Goal: Task Accomplishment & Management: Use online tool/utility

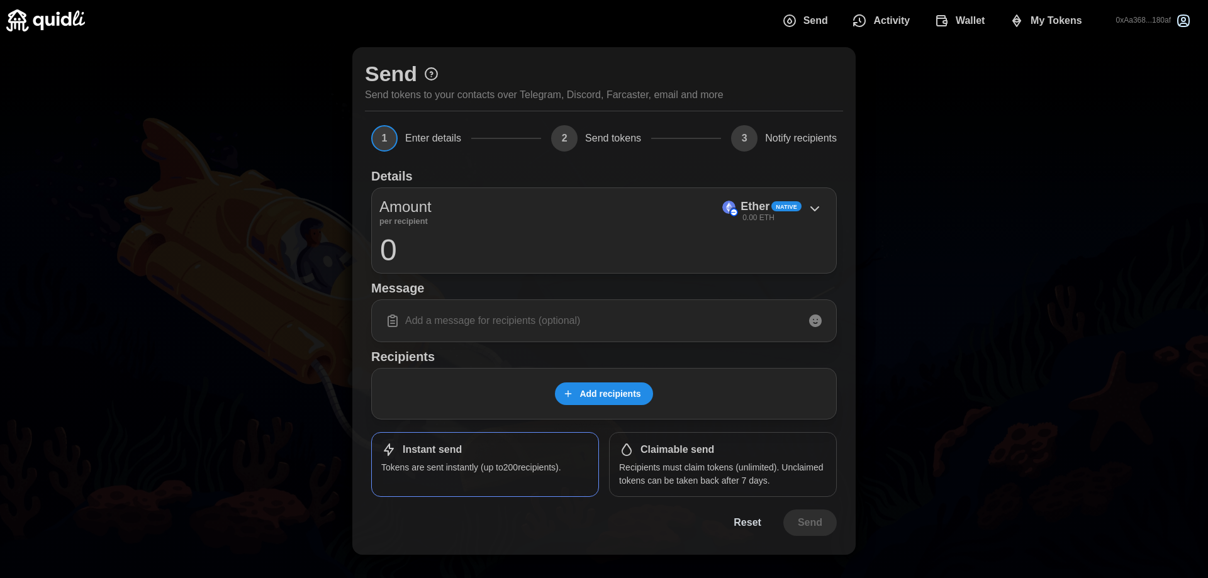
click at [1070, 24] on span "My Tokens" at bounding box center [1056, 20] width 52 height 25
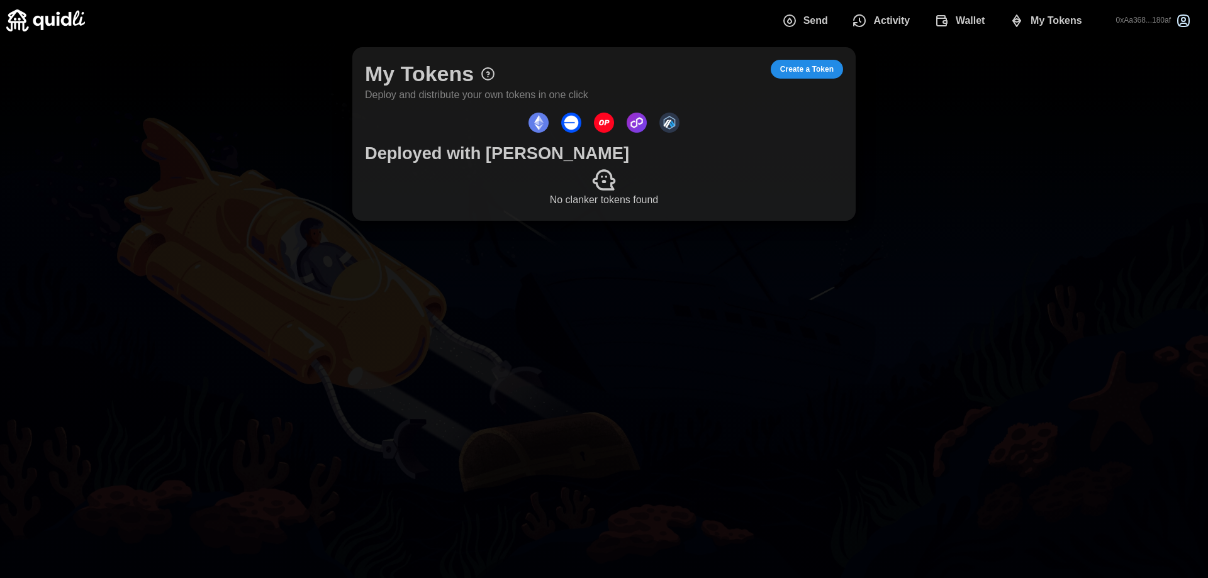
click at [808, 62] on span "Create a Token" at bounding box center [806, 69] width 53 height 18
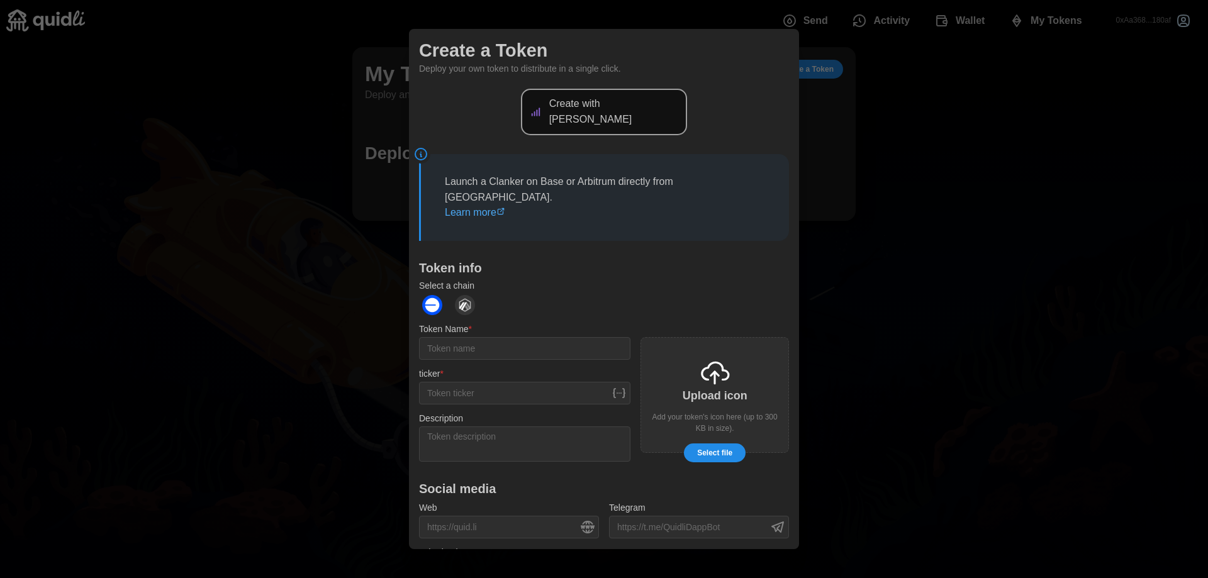
click at [642, 103] on p "Create with [PERSON_NAME]" at bounding box center [614, 111] width 131 height 31
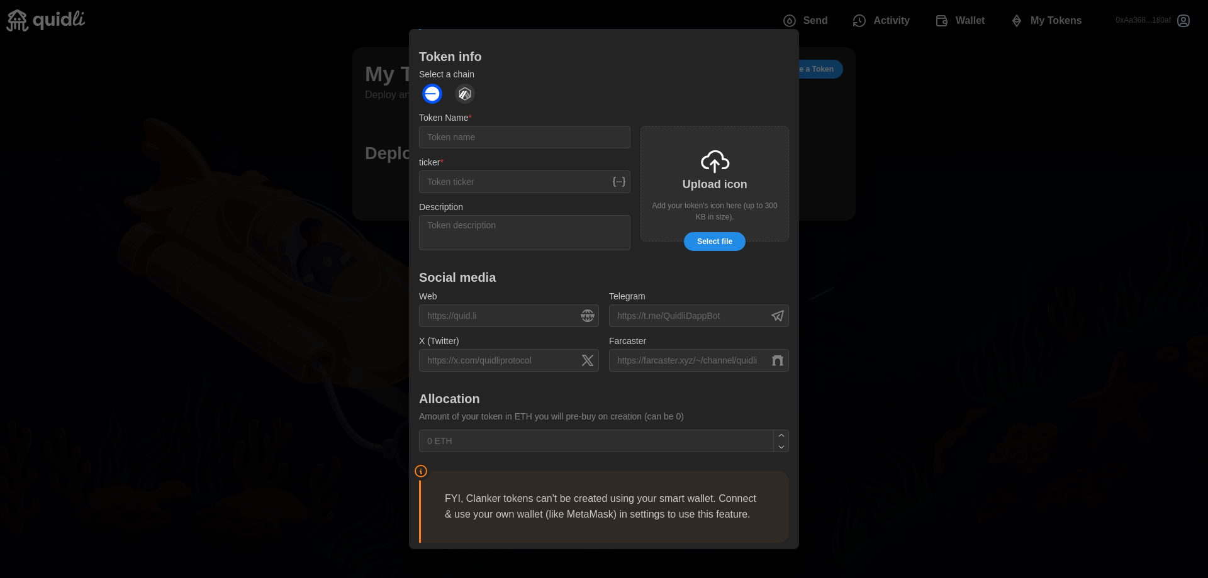
scroll to position [182, 0]
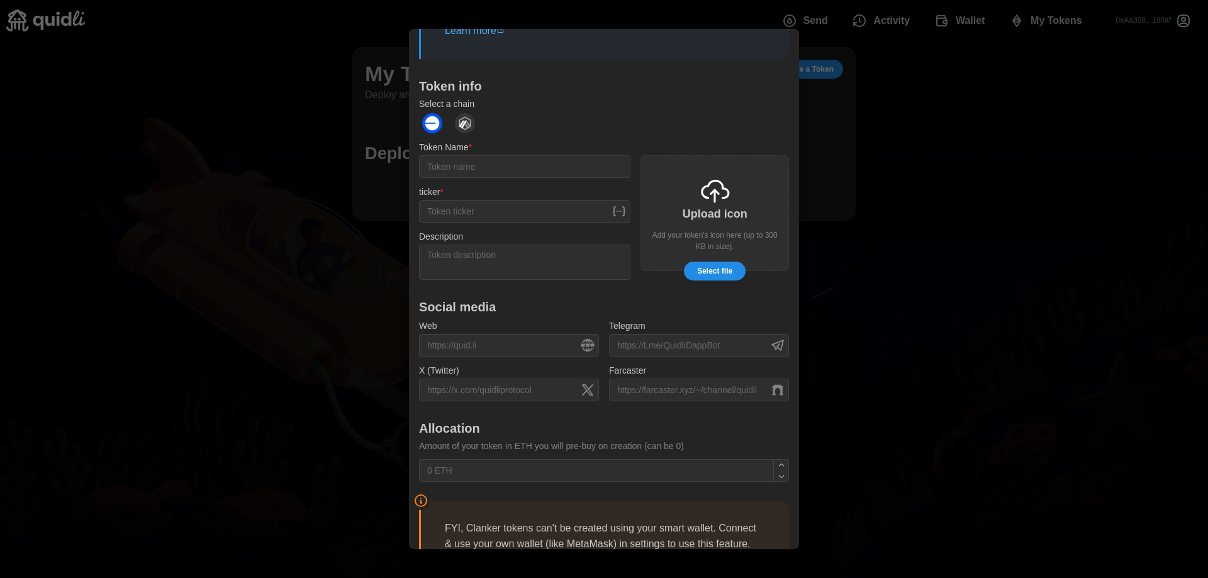
click at [464, 113] on img "dots" at bounding box center [465, 123] width 20 height 20
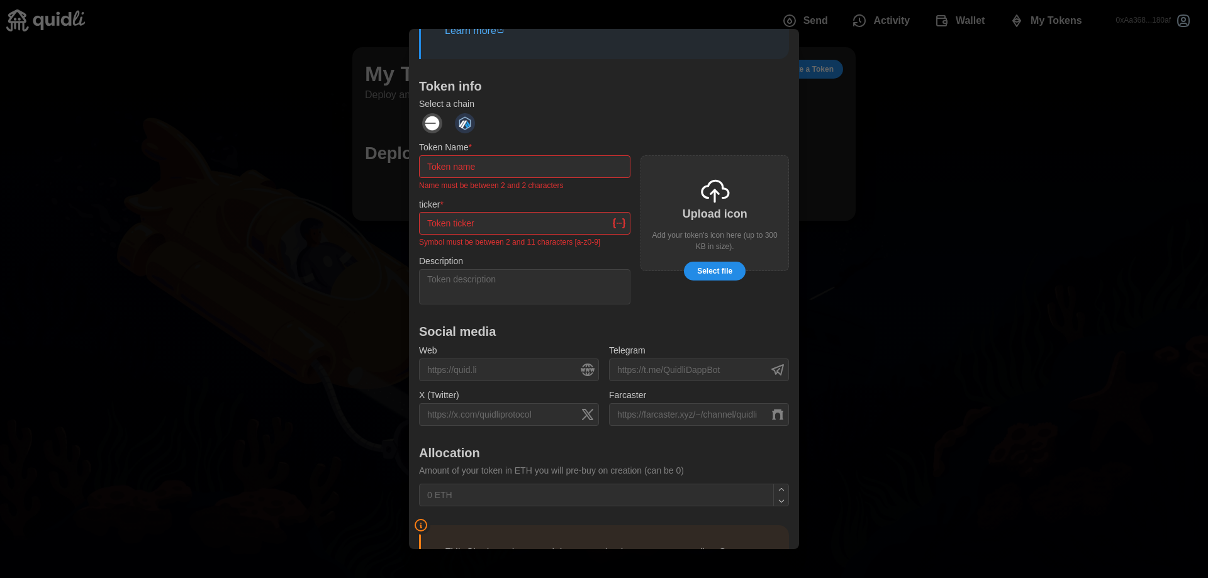
click at [428, 113] on img "dots" at bounding box center [432, 123] width 20 height 20
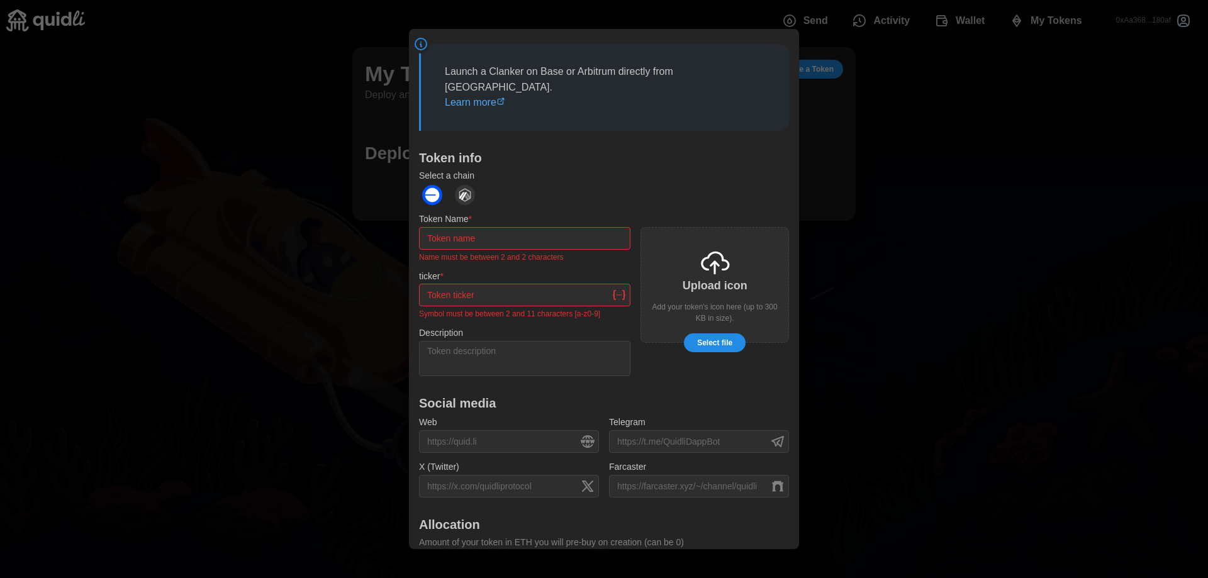
scroll to position [0, 0]
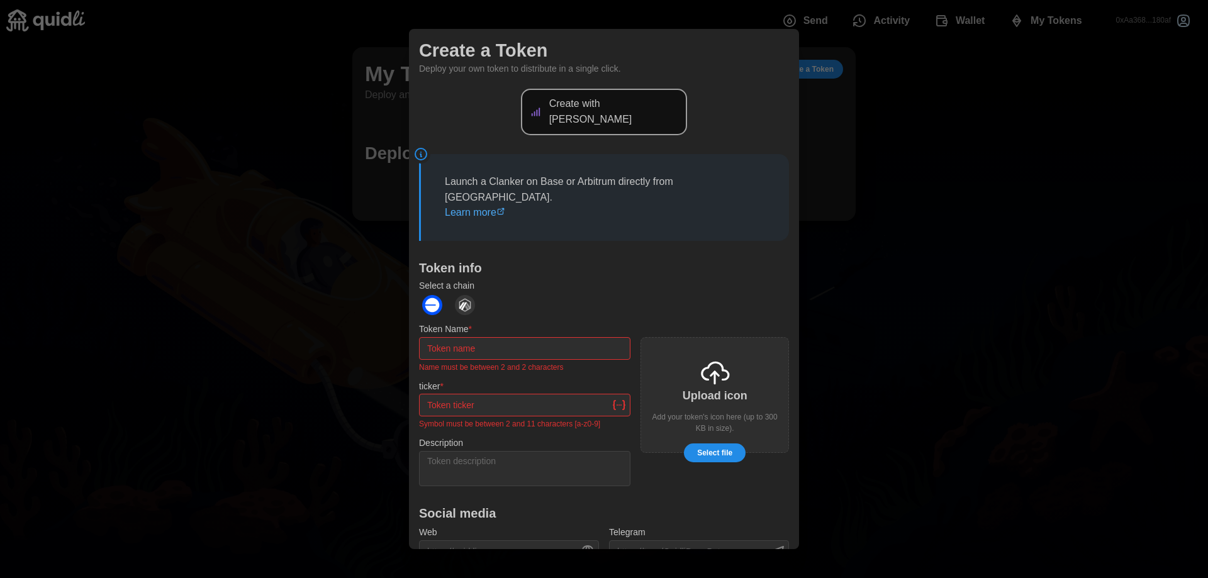
click at [344, 269] on div at bounding box center [604, 289] width 1208 height 578
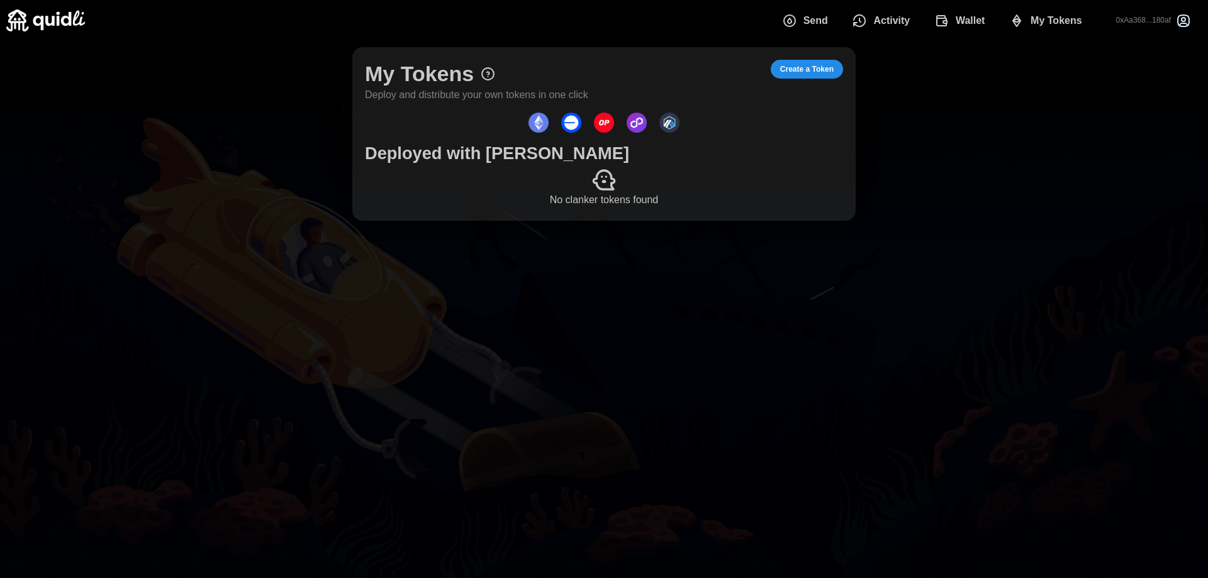
click at [811, 70] on span "Create a Token" at bounding box center [806, 69] width 53 height 18
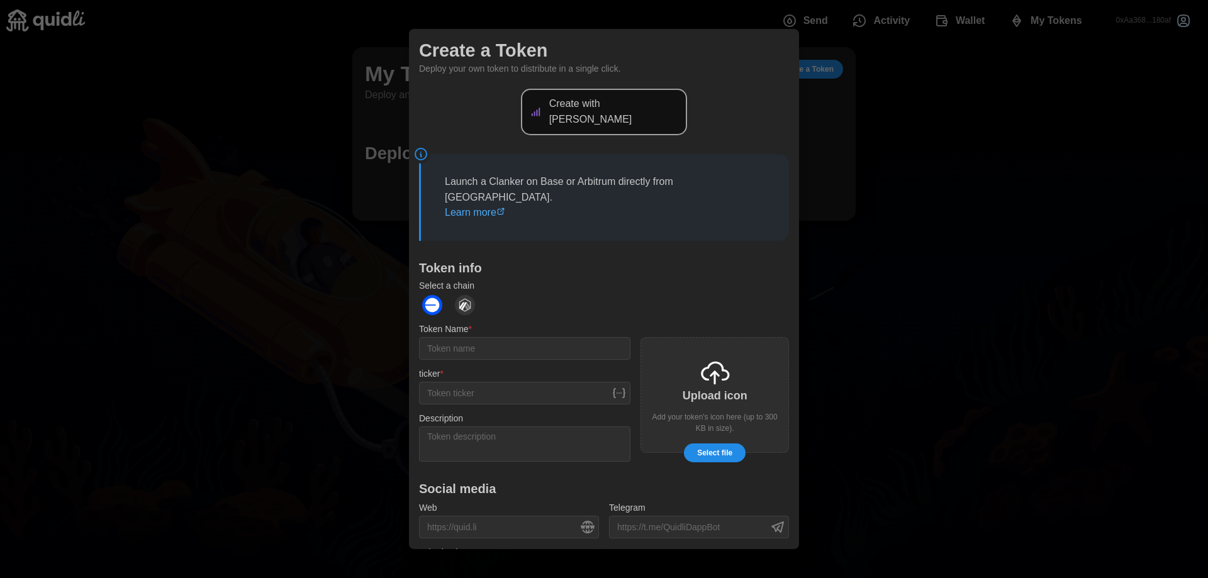
click at [630, 98] on p "Create with [PERSON_NAME]" at bounding box center [614, 111] width 131 height 31
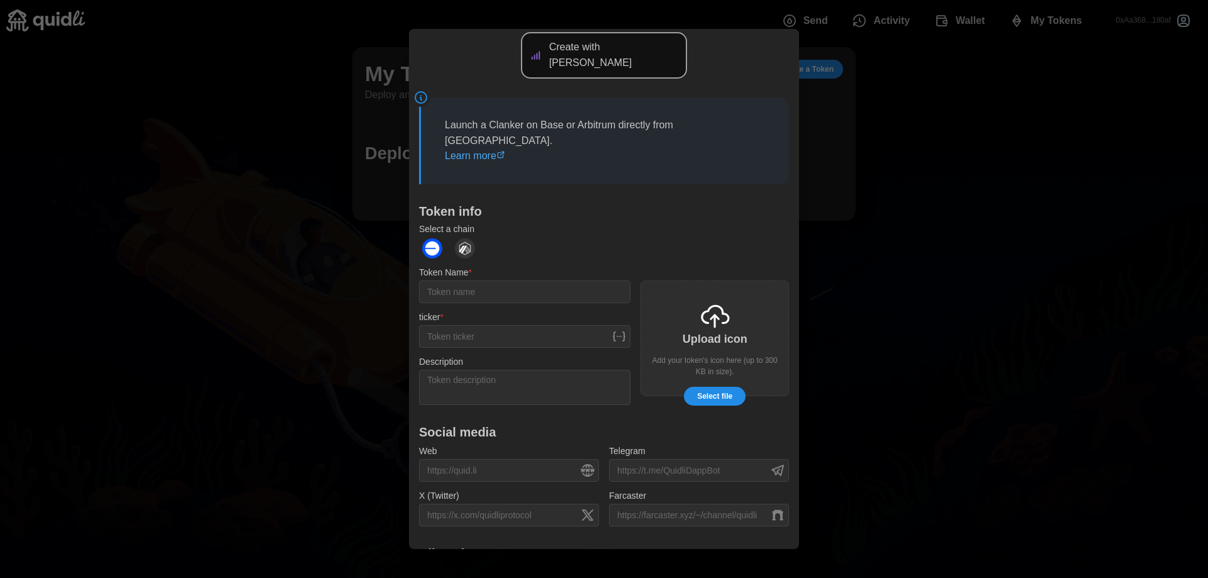
scroll to position [245, 0]
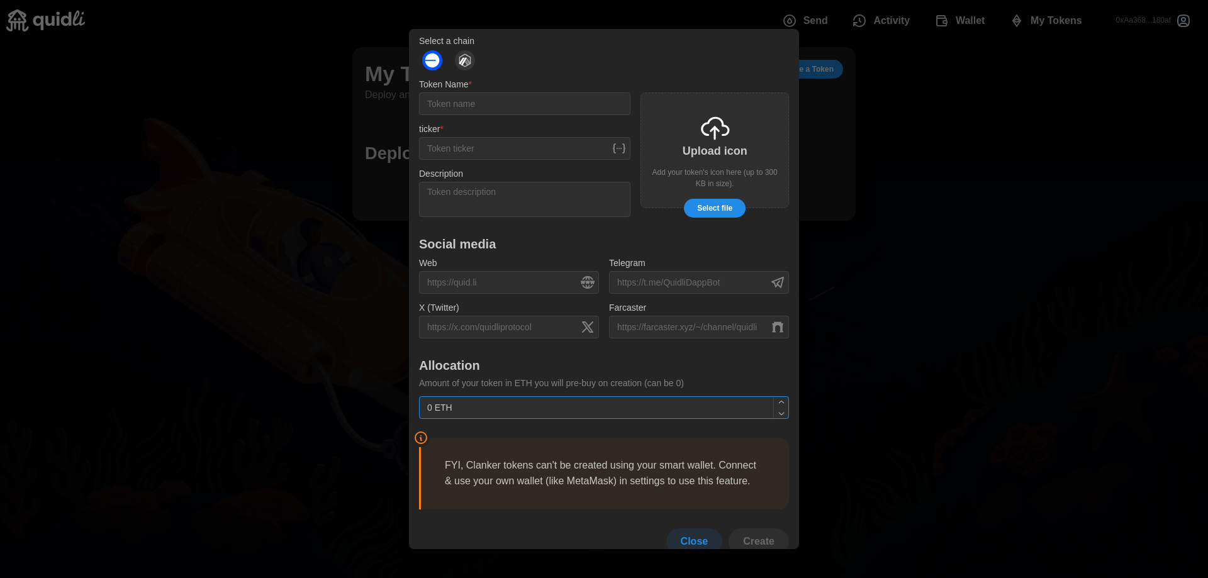
click at [778, 401] on icon "button" at bounding box center [780, 402] width 5 height 3
type input "1 ETH"
click at [778, 401] on icon "button" at bounding box center [780, 402] width 5 height 3
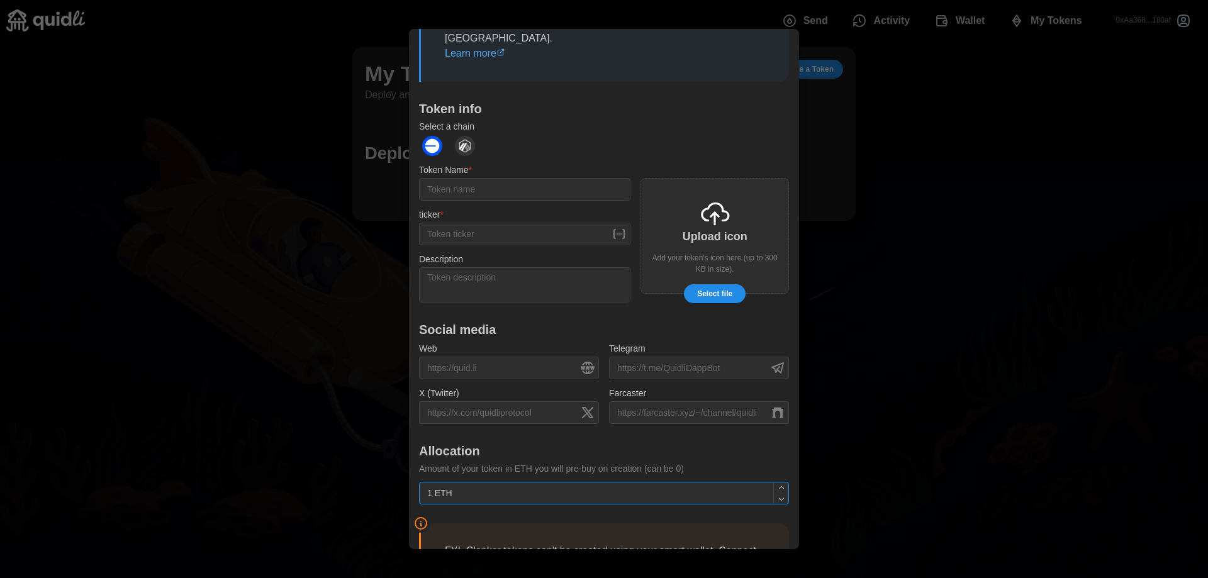
scroll to position [119, 0]
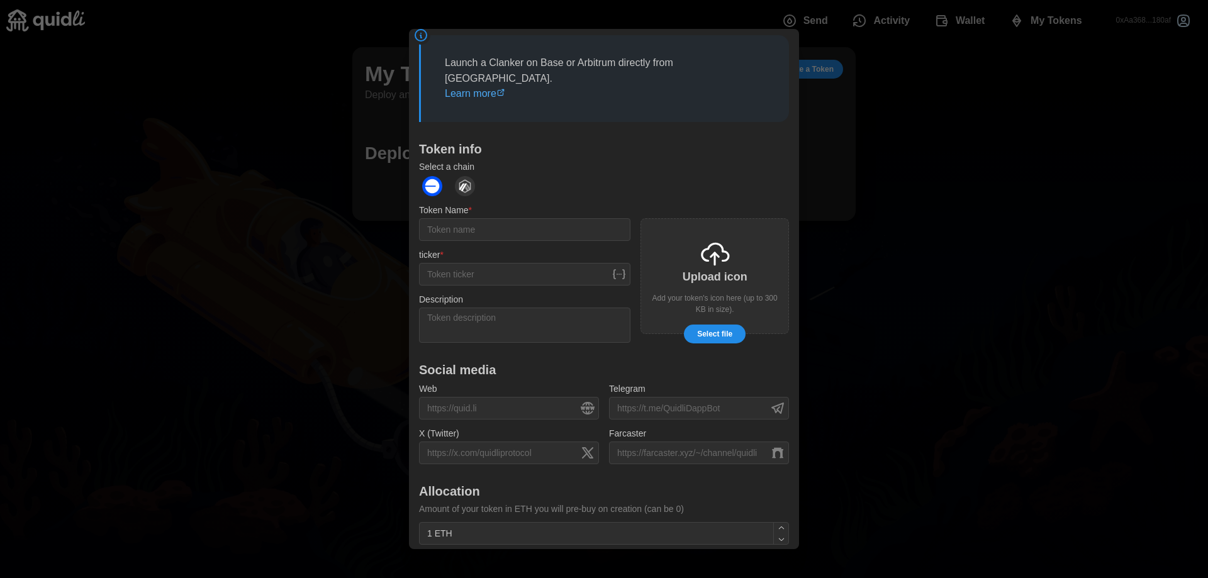
click at [837, 303] on div at bounding box center [604, 289] width 1208 height 578
